Goal: Task Accomplishment & Management: Manage account settings

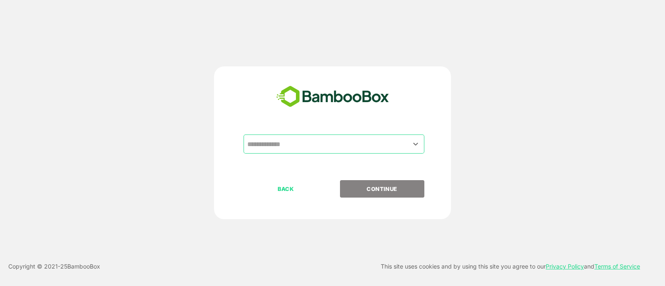
click at [293, 146] on input "text" at bounding box center [333, 144] width 177 height 16
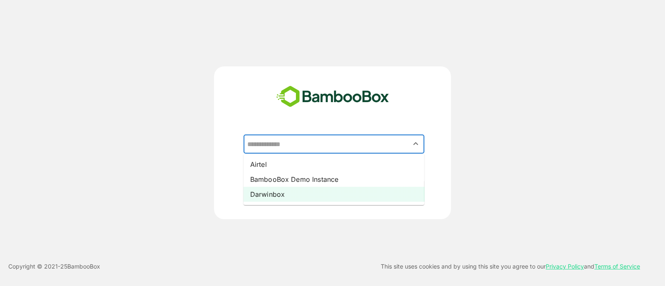
click at [284, 192] on li "Darwinbox" at bounding box center [334, 194] width 181 height 15
type input "*********"
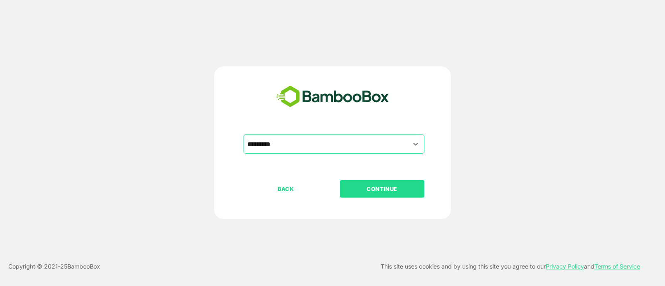
click at [374, 188] on p "CONTINUE" at bounding box center [381, 189] width 83 height 9
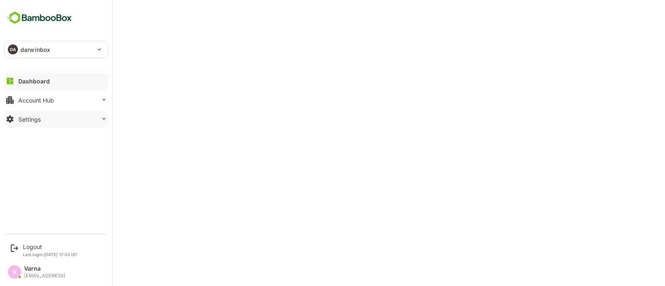
click at [49, 121] on button "Settings" at bounding box center [56, 119] width 104 height 17
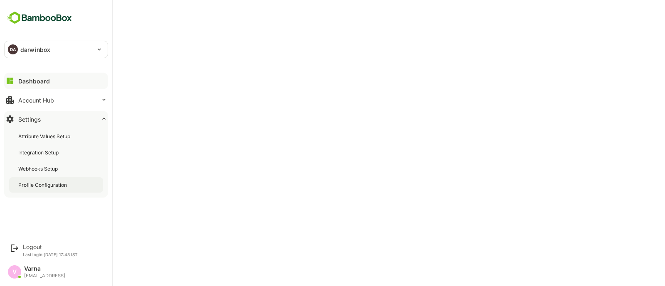
click at [53, 186] on div "Profile Configuration" at bounding box center [43, 185] width 50 height 7
click at [37, 97] on div "Account Hub" at bounding box center [36, 100] width 36 height 7
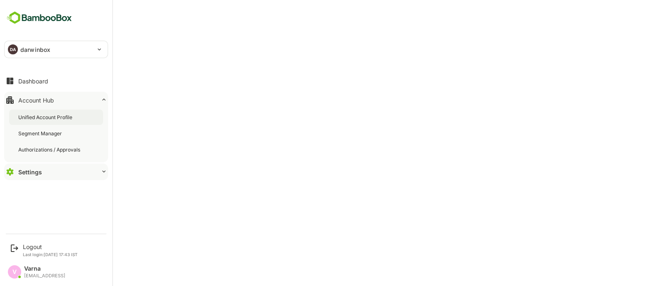
click at [45, 118] on div "Unified Account Profile" at bounding box center [46, 117] width 56 height 7
